Goal: Transaction & Acquisition: Purchase product/service

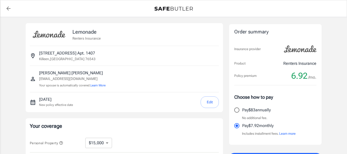
select select "15000"
select select "500"
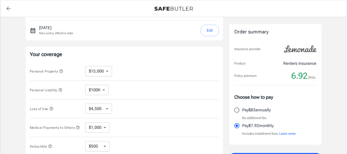
scroll to position [68, 0]
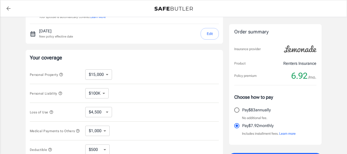
click at [207, 34] on button "Edit" at bounding box center [209, 34] width 18 height 12
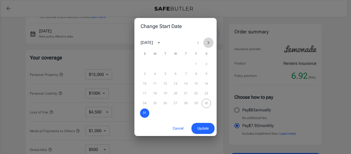
click at [206, 44] on icon "Next month" at bounding box center [208, 43] width 6 height 6
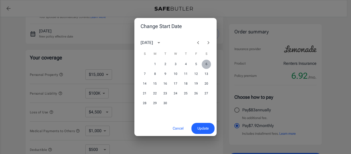
click at [206, 64] on button "6" at bounding box center [205, 64] width 9 height 9
click at [197, 64] on button "5" at bounding box center [195, 64] width 9 height 9
click at [199, 128] on span "Update" at bounding box center [202, 128] width 11 height 6
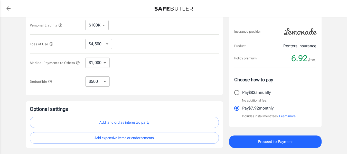
scroll to position [142, 0]
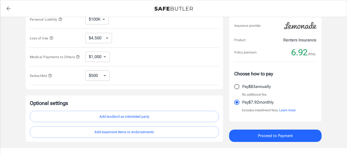
click at [272, 137] on span "Proceed to Payment" at bounding box center [275, 135] width 35 height 7
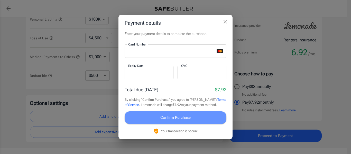
click at [163, 116] on span "Confirm Purchase" at bounding box center [175, 117] width 30 height 7
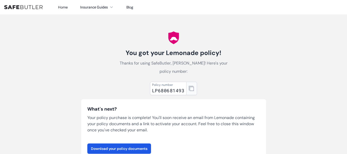
click at [189, 89] on icon "button" at bounding box center [191, 88] width 5 height 5
click at [125, 147] on link "Download your policy documents" at bounding box center [119, 148] width 64 height 10
